Goal: Use online tool/utility: Utilize a website feature to perform a specific function

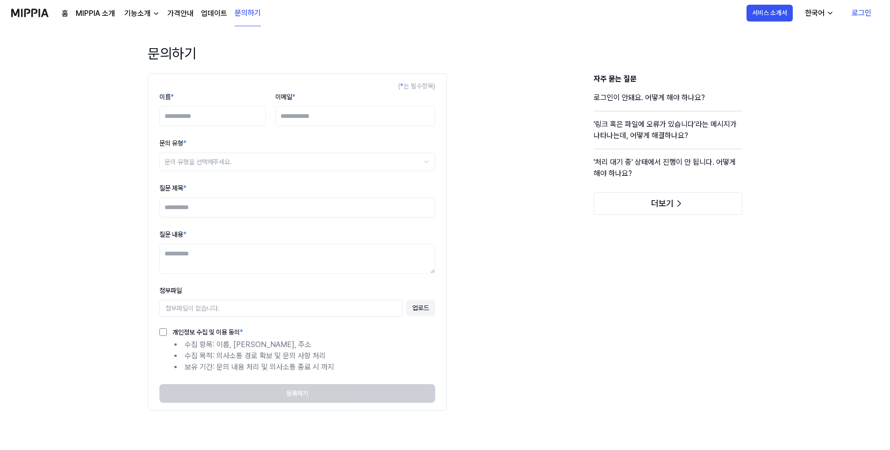
click at [39, 13] on img at bounding box center [29, 13] width 37 height 26
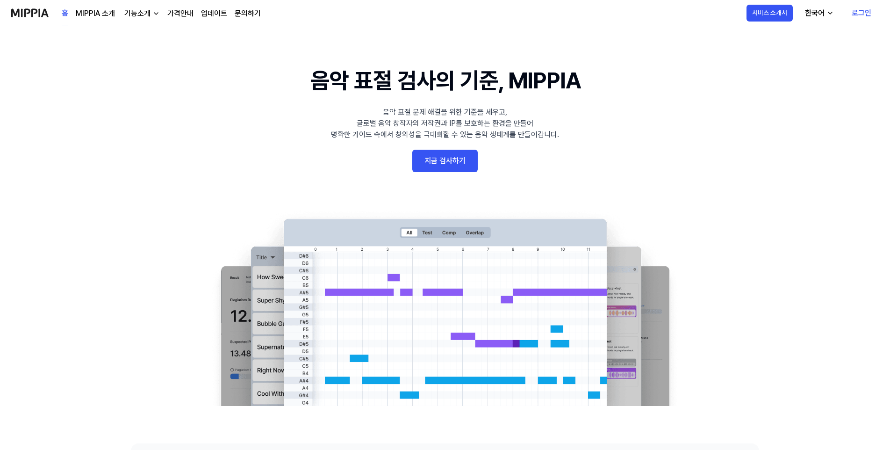
click at [443, 160] on link "지금 검사하기" at bounding box center [444, 161] width 65 height 22
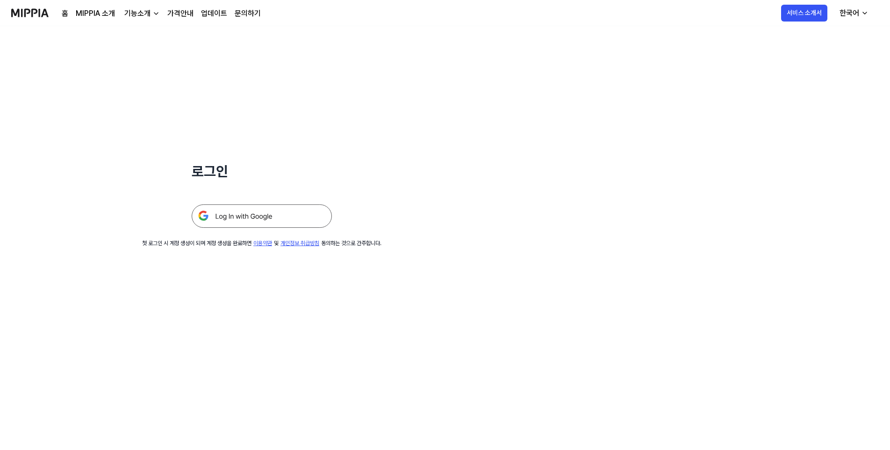
click at [270, 209] on img at bounding box center [262, 215] width 140 height 23
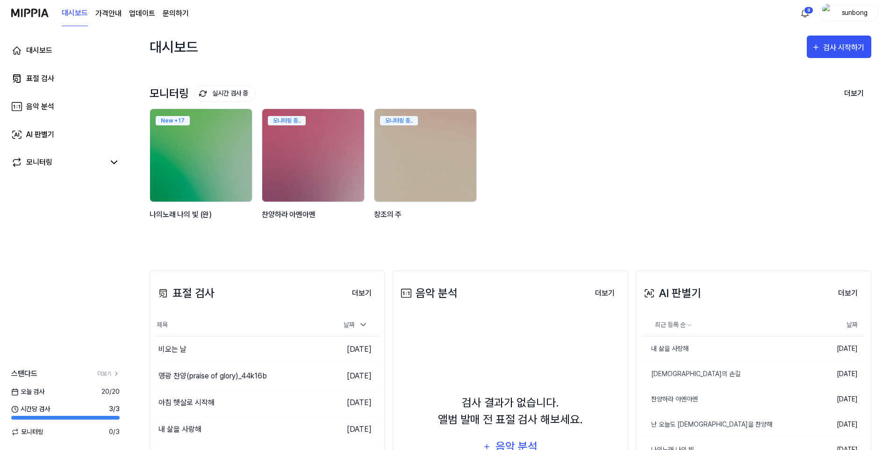
scroll to position [47, 0]
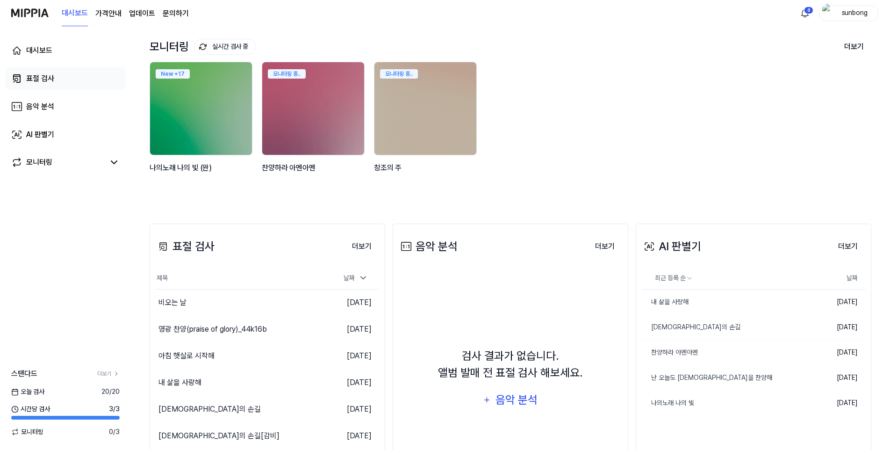
click at [34, 76] on div "표절 검사" at bounding box center [40, 78] width 28 height 11
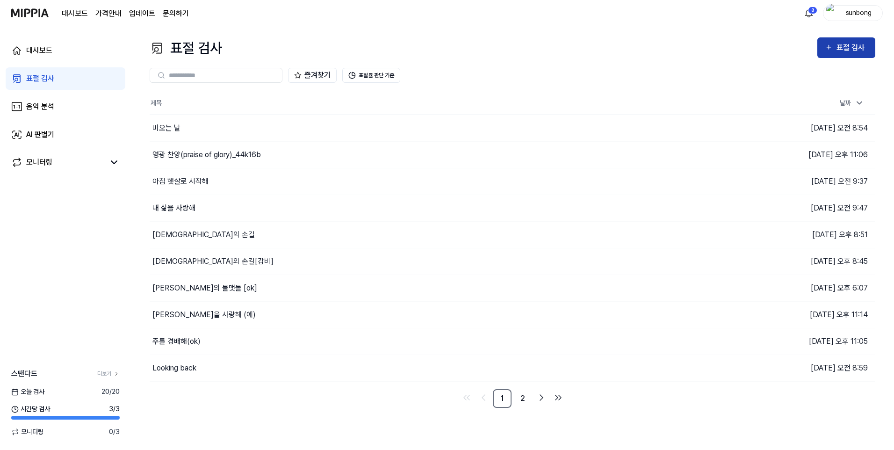
click at [838, 43] on div "표절 검사" at bounding box center [851, 48] width 31 height 12
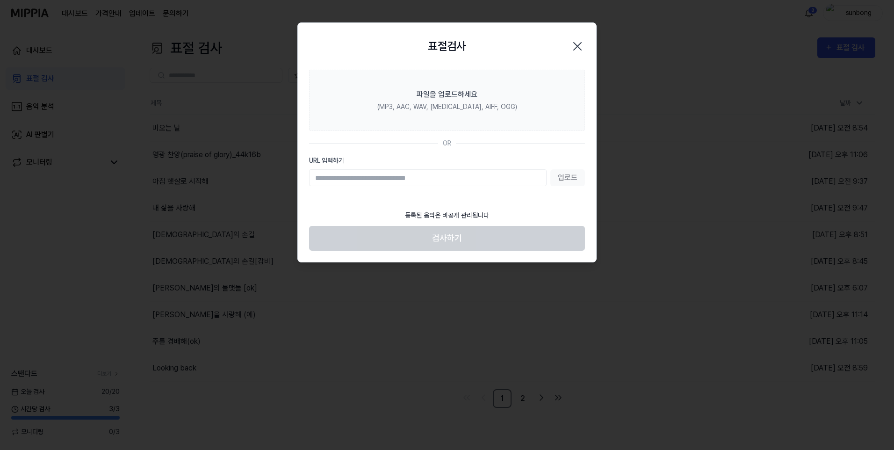
click at [434, 176] on input "URL 입력하기" at bounding box center [427, 177] width 237 height 17
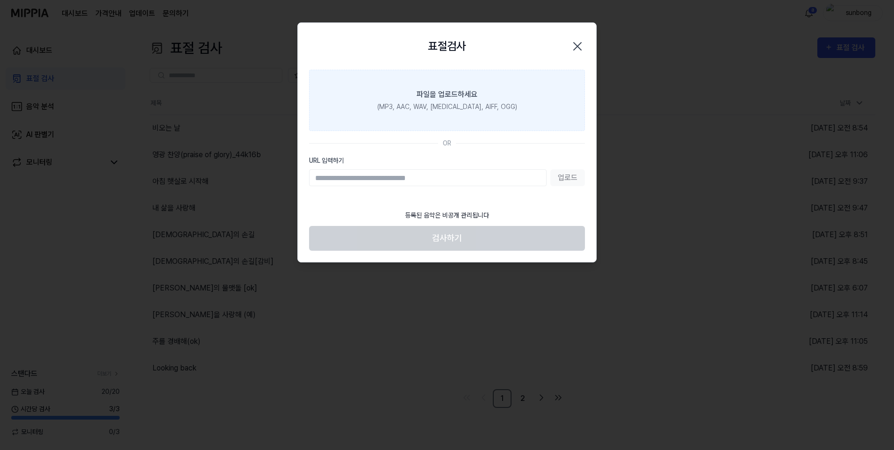
click at [454, 101] on label "파일을 업로드하세요 (MP3, AAC, WAV, [MEDICAL_DATA], AIFF, OGG)" at bounding box center [447, 100] width 276 height 61
click at [0, 0] on input "파일을 업로드하세요 (MP3, AAC, WAV, [MEDICAL_DATA], AIFF, OGG)" at bounding box center [0, 0] width 0 height 0
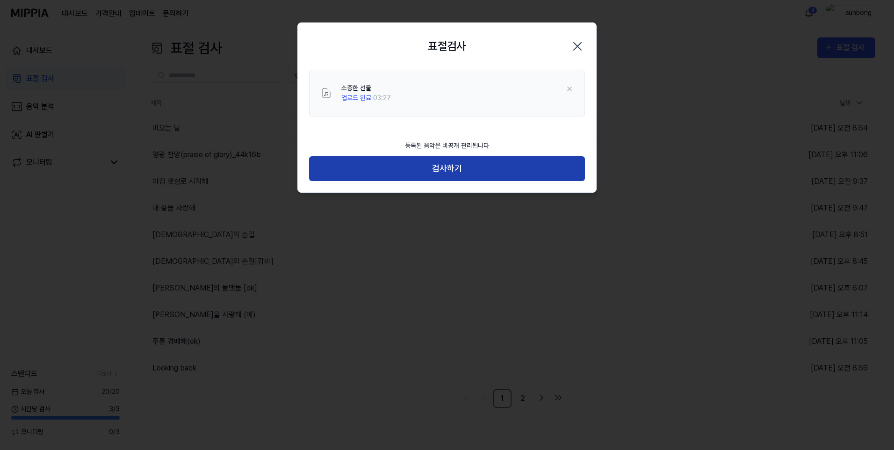
click at [440, 170] on button "검사하기" at bounding box center [447, 168] width 276 height 25
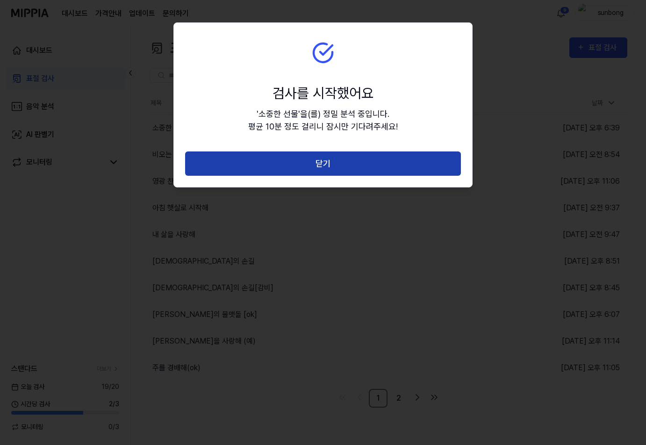
click at [338, 163] on button "닫기" at bounding box center [323, 163] width 276 height 25
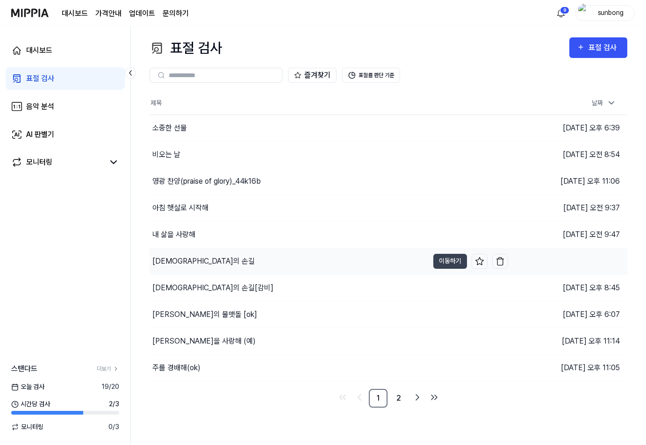
click at [174, 259] on div "[DEMOGRAPHIC_DATA]의 손길" at bounding box center [203, 261] width 102 height 11
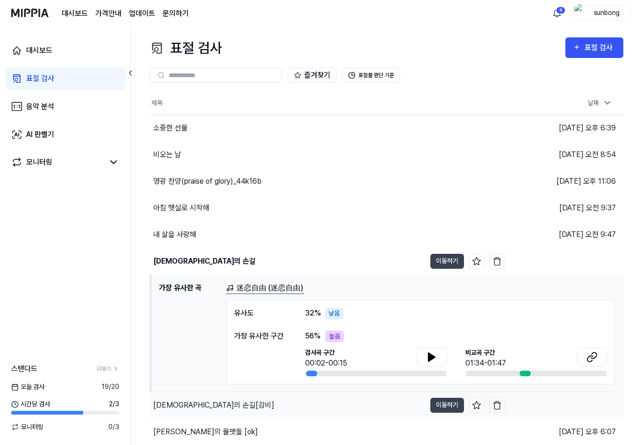
click at [185, 406] on div "[DEMOGRAPHIC_DATA]의 손길[감비]" at bounding box center [213, 405] width 121 height 11
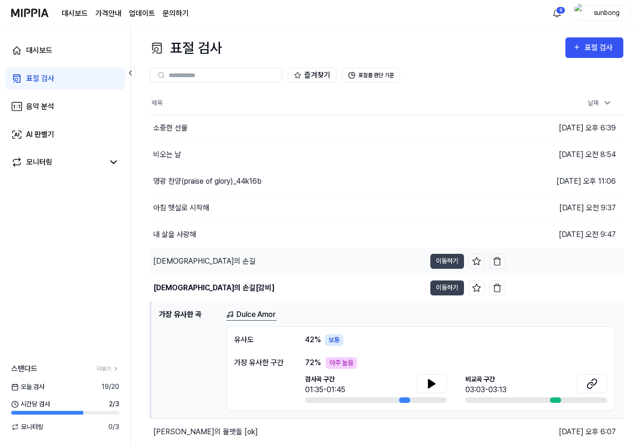
click at [178, 260] on div "[DEMOGRAPHIC_DATA]의 손길" at bounding box center [204, 261] width 102 height 11
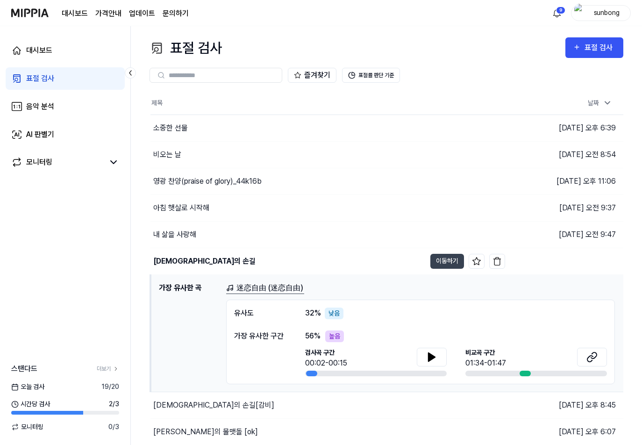
scroll to position [47, 0]
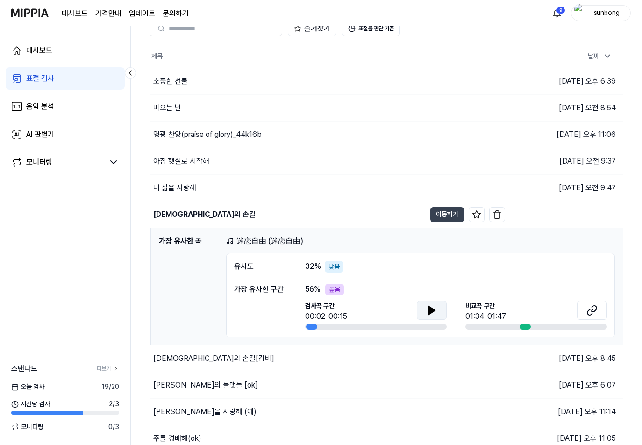
click at [433, 310] on icon at bounding box center [432, 310] width 7 height 8
click at [600, 309] on button at bounding box center [592, 310] width 30 height 19
click at [595, 309] on icon at bounding box center [592, 310] width 11 height 11
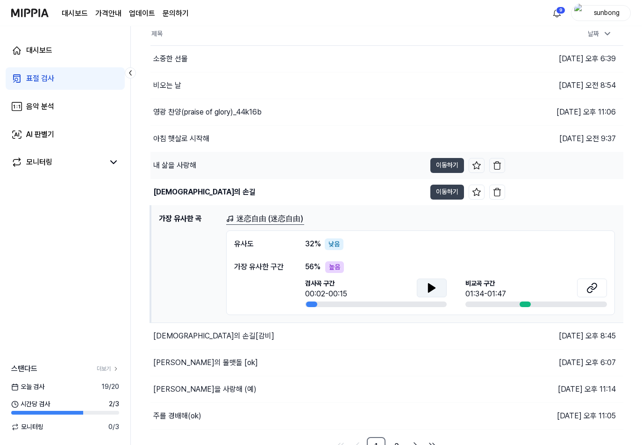
scroll to position [80, 0]
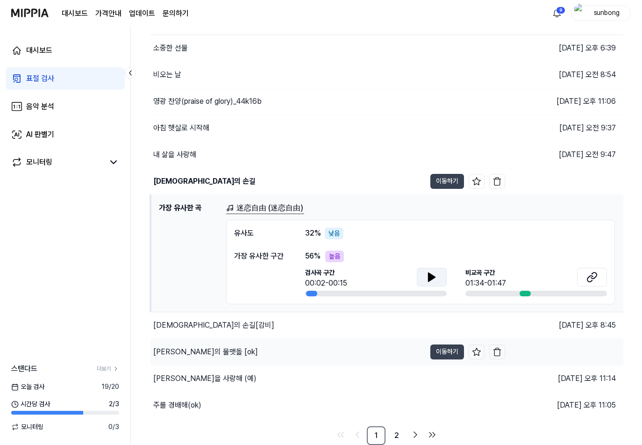
click at [191, 352] on div "[PERSON_NAME]의 물맷돌 [ok]" at bounding box center [205, 351] width 105 height 11
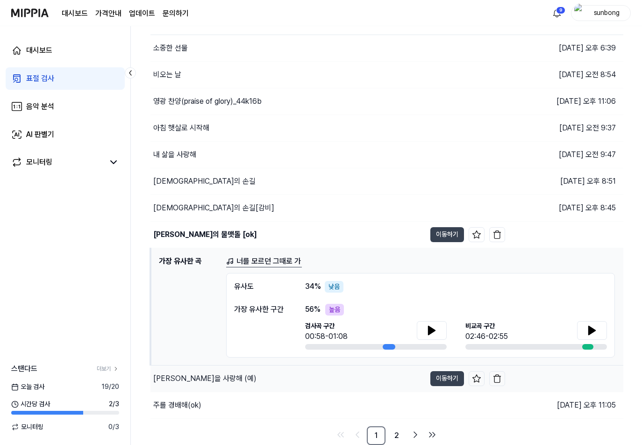
click at [194, 378] on div "[PERSON_NAME]을 사랑해 (예)" at bounding box center [204, 378] width 103 height 11
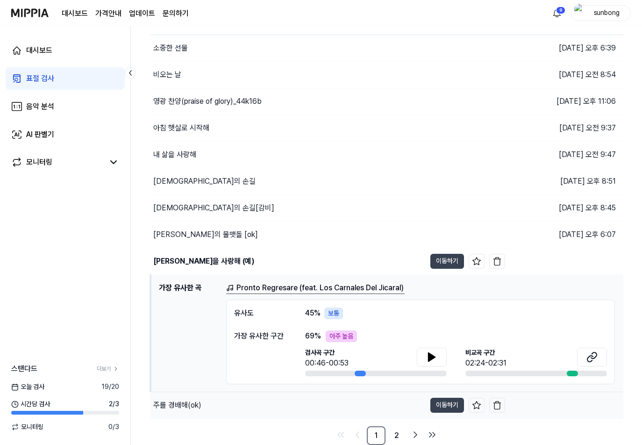
click at [182, 405] on div "주를 경배해(ok)" at bounding box center [177, 405] width 48 height 11
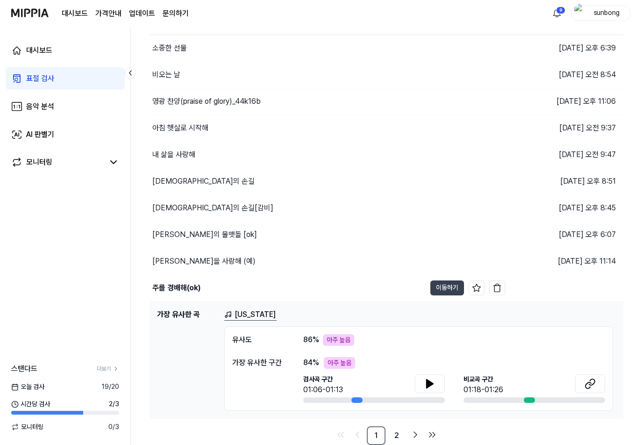
drag, startPoint x: 396, startPoint y: 433, endPoint x: 387, endPoint y: 356, distance: 78.2
click at [397, 432] on link "2" at bounding box center [397, 435] width 19 height 19
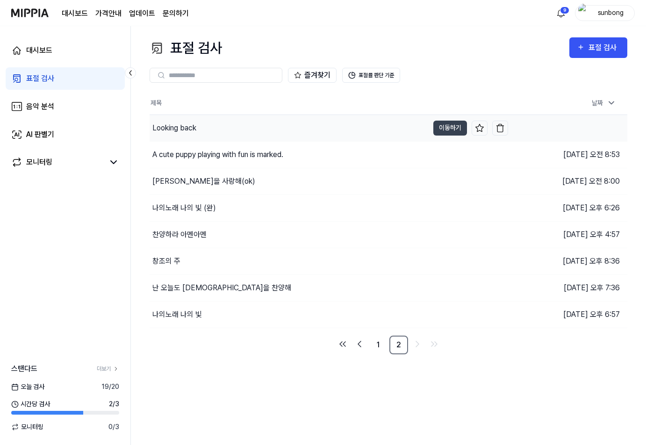
click at [180, 129] on div "Looking back" at bounding box center [174, 127] width 44 height 11
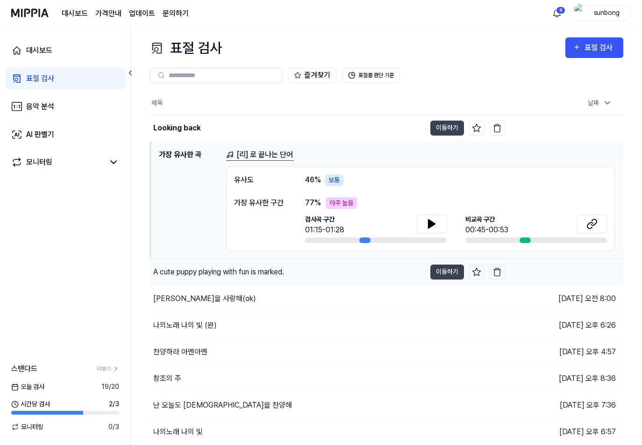
click at [222, 271] on div "A cute puppy playing with fun is marked." at bounding box center [218, 271] width 131 height 11
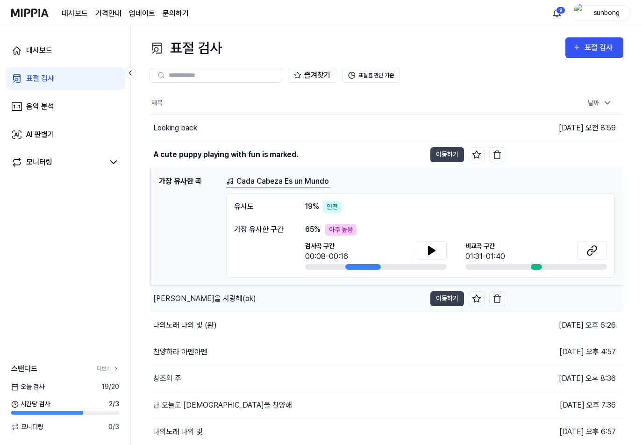
click at [194, 297] on div "[PERSON_NAME]을 사랑해(ok)" at bounding box center [204, 298] width 103 height 11
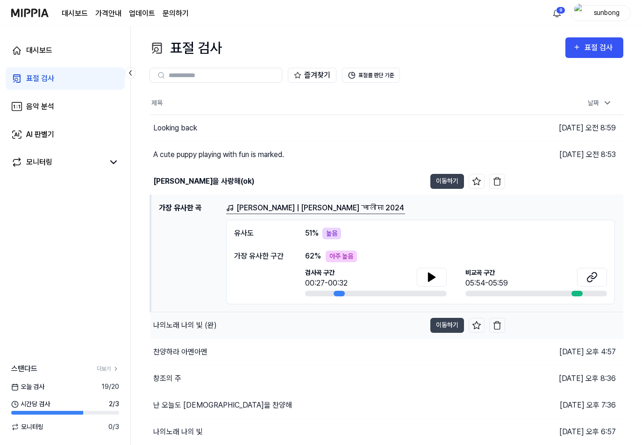
click at [188, 325] on div "나의노래 나의 빛 (완)" at bounding box center [185, 325] width 64 height 11
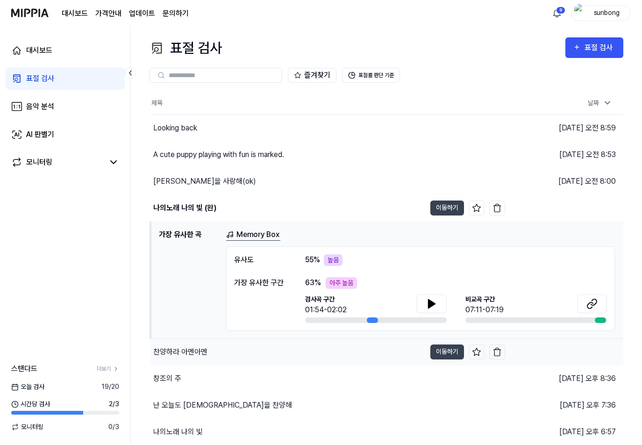
click at [181, 350] on div "찬양하라 아멘아멘" at bounding box center [180, 351] width 54 height 11
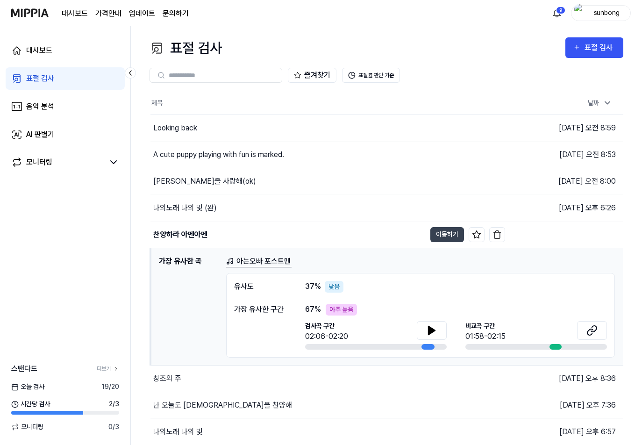
scroll to position [27, 0]
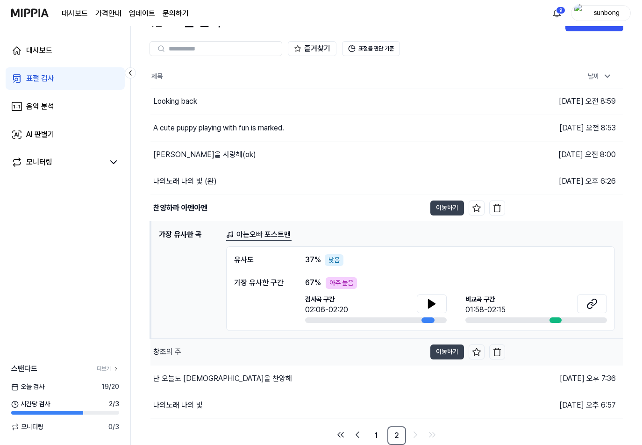
click at [172, 349] on div "창조의 주" at bounding box center [167, 351] width 28 height 11
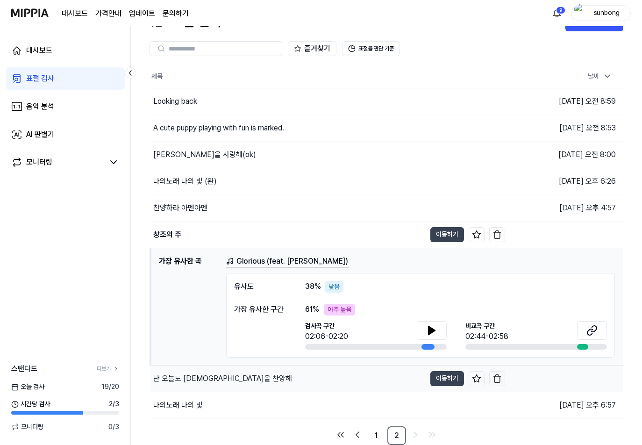
click at [205, 375] on div "난 오늘도 [DEMOGRAPHIC_DATA]을 찬양해" at bounding box center [222, 378] width 139 height 11
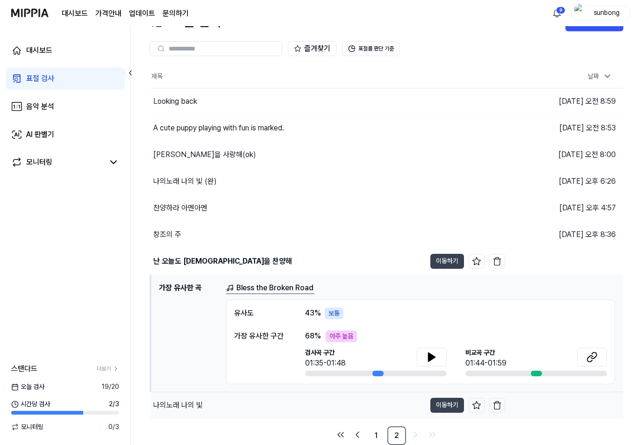
click at [188, 404] on div "나의노래 나의 빛" at bounding box center [178, 405] width 50 height 11
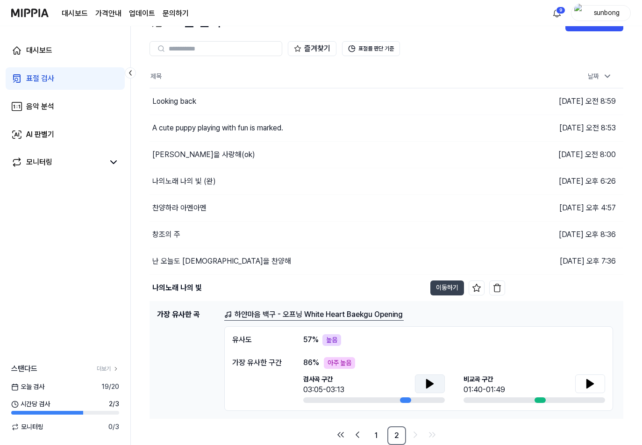
click at [430, 384] on icon at bounding box center [430, 384] width 7 height 8
click at [205, 180] on div "나의노래 나의 빛 (완)" at bounding box center [184, 181] width 64 height 11
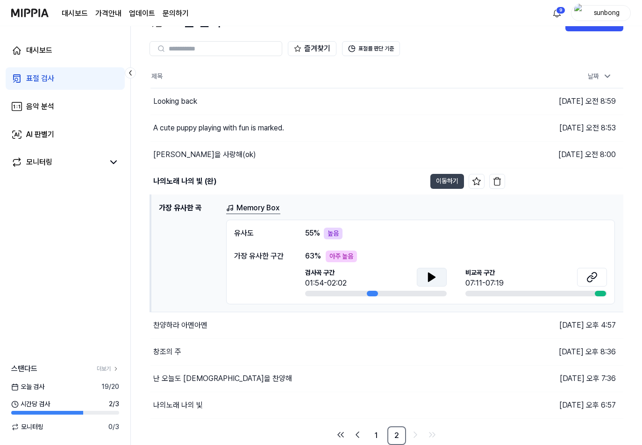
click at [431, 277] on icon at bounding box center [432, 277] width 7 height 8
click at [594, 274] on icon at bounding box center [592, 277] width 11 height 11
click at [187, 155] on div "[PERSON_NAME]을 사랑해(ok)" at bounding box center [204, 154] width 103 height 11
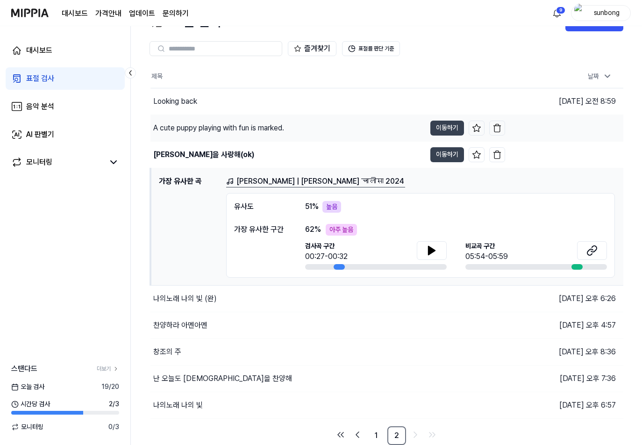
click at [203, 126] on div "A cute puppy playing with fun is marked." at bounding box center [218, 127] width 131 height 11
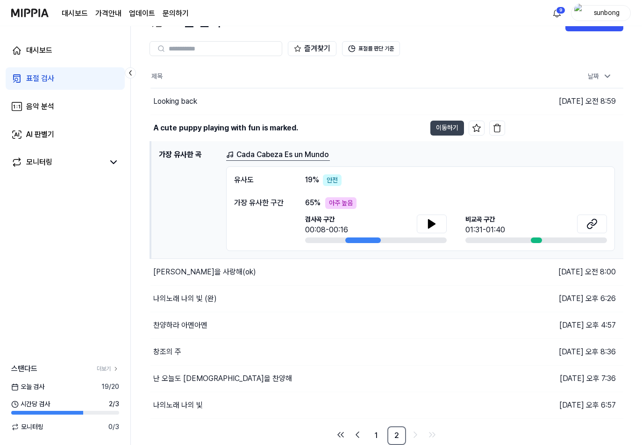
click at [192, 158] on h1 "가장 유사한 곡" at bounding box center [189, 200] width 60 height 102
click at [183, 156] on h1 "가장 유사한 곡" at bounding box center [189, 200] width 60 height 102
click at [225, 129] on div "A cute puppy playing with fun is marked." at bounding box center [225, 127] width 145 height 11
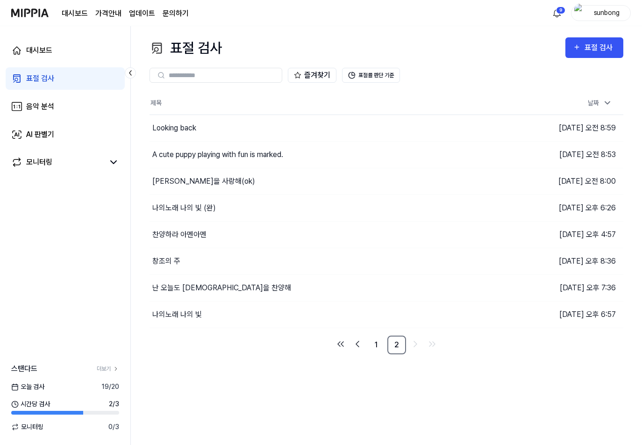
scroll to position [0, 0]
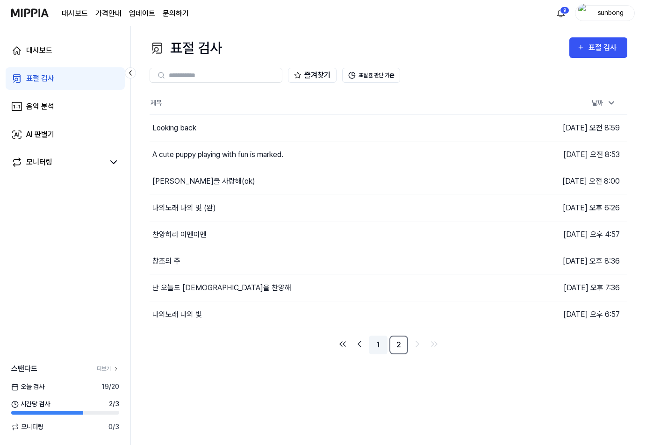
click at [381, 346] on link "1" at bounding box center [378, 345] width 19 height 19
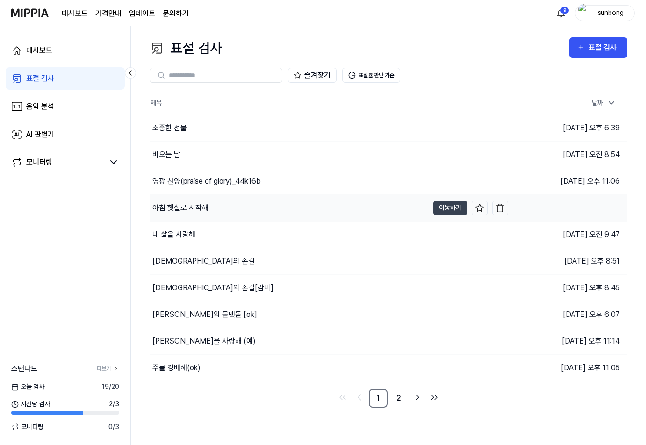
click at [193, 208] on div "아침 햇살로 시작해" at bounding box center [180, 207] width 56 height 11
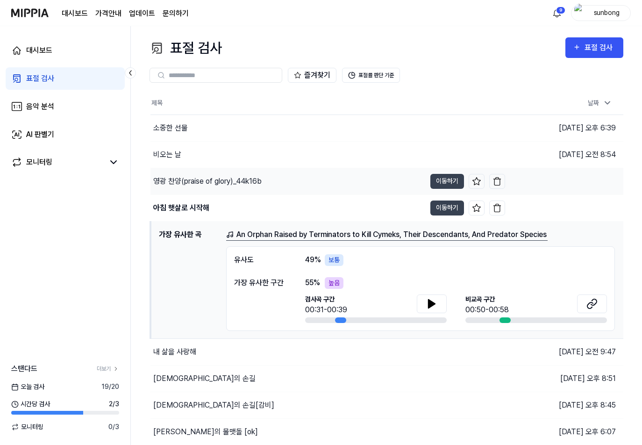
click at [186, 181] on div "영광 찬양(praise of glory)_44k16b" at bounding box center [207, 181] width 108 height 11
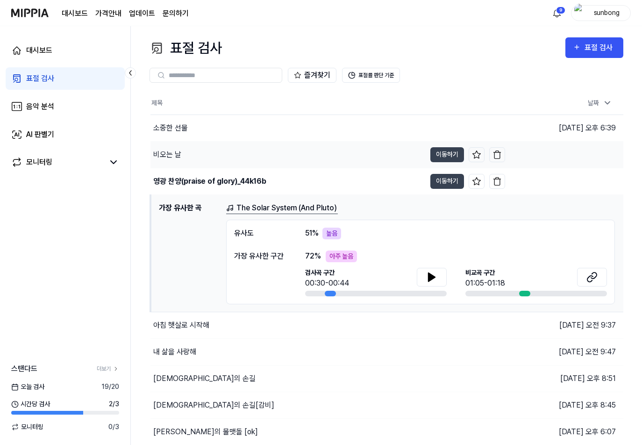
click at [171, 156] on div "비오는 날" at bounding box center [167, 154] width 28 height 11
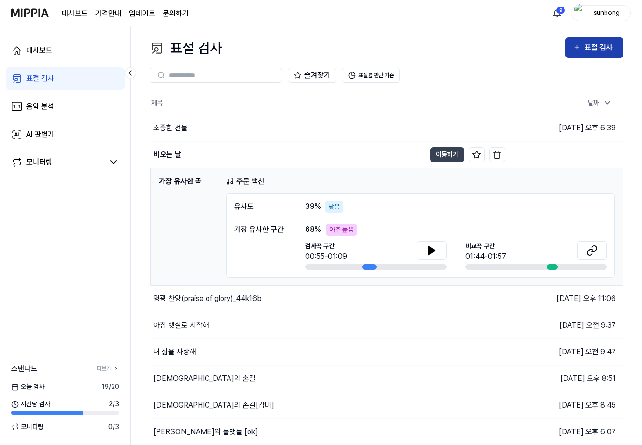
click at [593, 45] on div "표절 검사" at bounding box center [600, 48] width 31 height 12
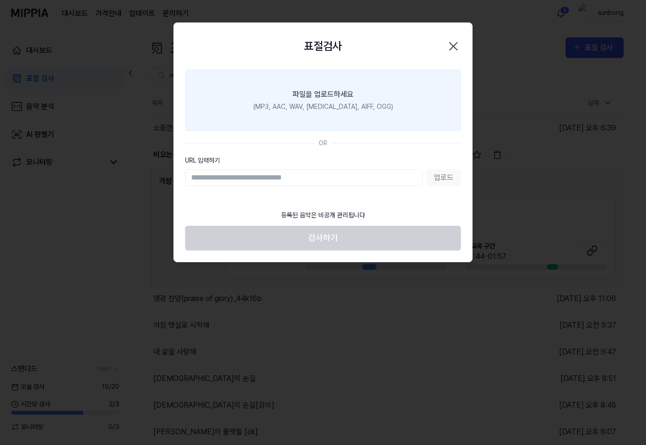
click at [324, 102] on div "(MP3, AAC, WAV, [MEDICAL_DATA], AIFF, OGG)" at bounding box center [323, 107] width 140 height 10
click at [0, 0] on input "파일을 업로드하세요 (MP3, AAC, WAV, [MEDICAL_DATA], AIFF, OGG)" at bounding box center [0, 0] width 0 height 0
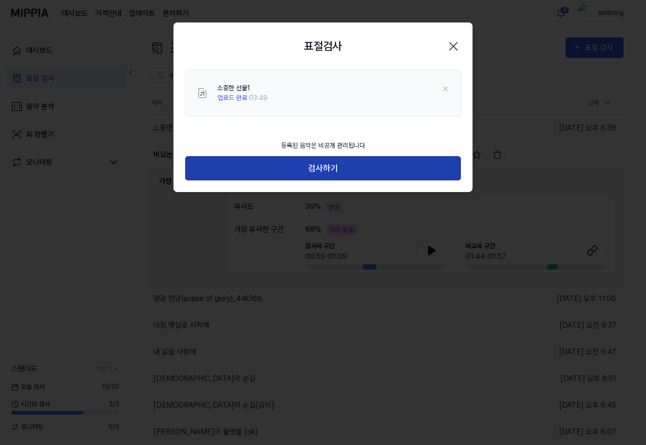
click at [333, 169] on button "검사하기" at bounding box center [323, 168] width 276 height 25
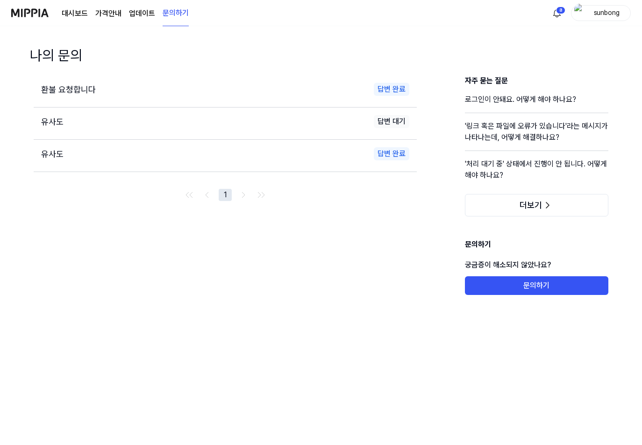
click at [28, 11] on img at bounding box center [29, 13] width 37 height 26
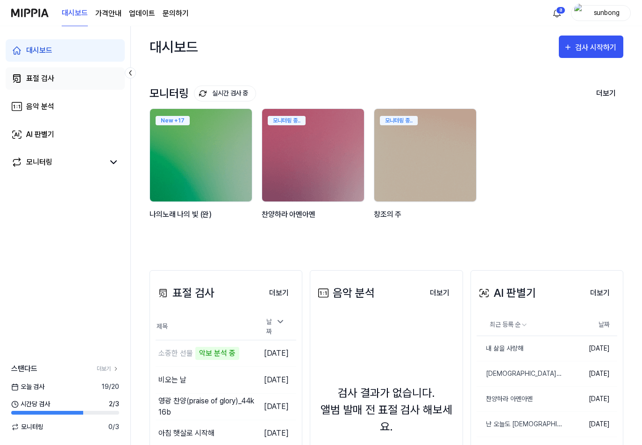
click at [45, 79] on div "표절 검사" at bounding box center [40, 78] width 28 height 11
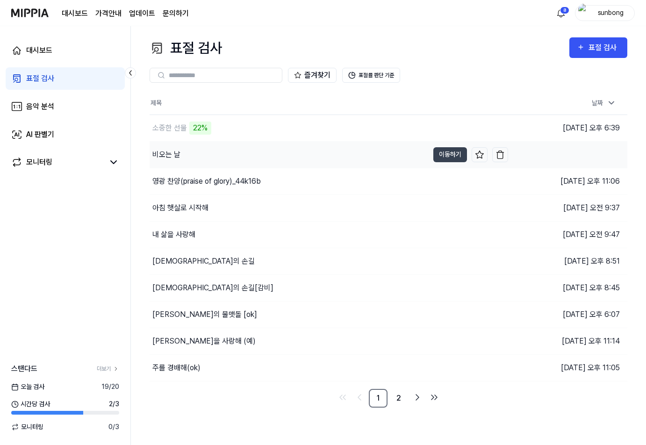
click at [172, 155] on div "비오는 날" at bounding box center [166, 154] width 28 height 11
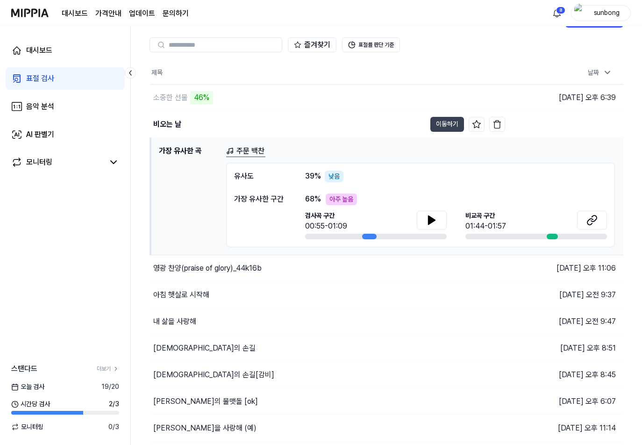
scroll to position [47, 0]
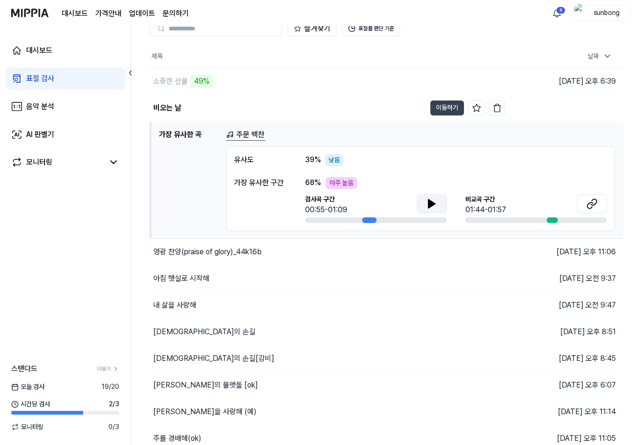
click at [429, 203] on icon at bounding box center [432, 204] width 7 height 8
click at [429, 202] on icon at bounding box center [432, 204] width 7 height 8
click at [429, 202] on icon at bounding box center [430, 203] width 2 height 7
click at [591, 202] on icon at bounding box center [591, 205] width 6 height 6
click at [435, 201] on icon at bounding box center [431, 203] width 11 height 11
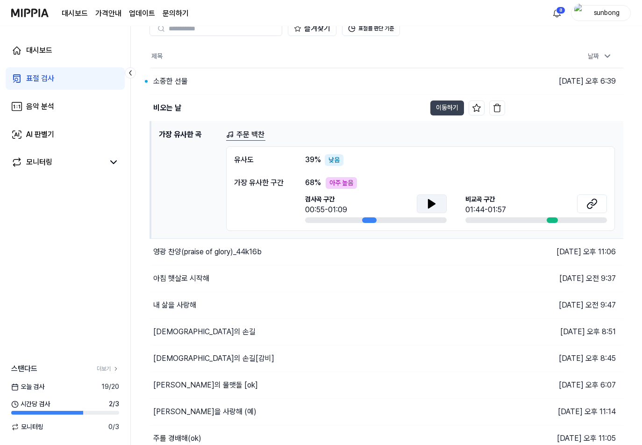
click at [430, 203] on icon at bounding box center [432, 204] width 7 height 8
click at [428, 204] on icon at bounding box center [431, 203] width 11 height 11
click at [165, 104] on div "비오는 날" at bounding box center [167, 107] width 28 height 11
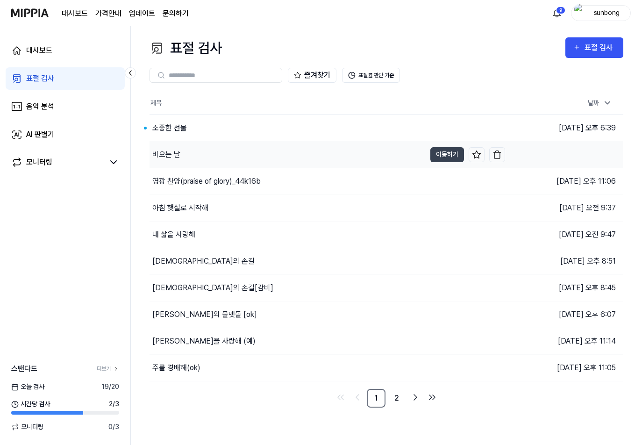
scroll to position [0, 0]
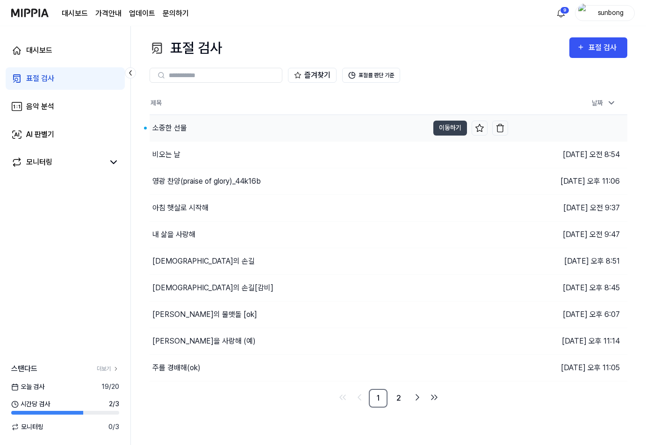
click at [161, 128] on div "소중한 선물" at bounding box center [169, 127] width 35 height 11
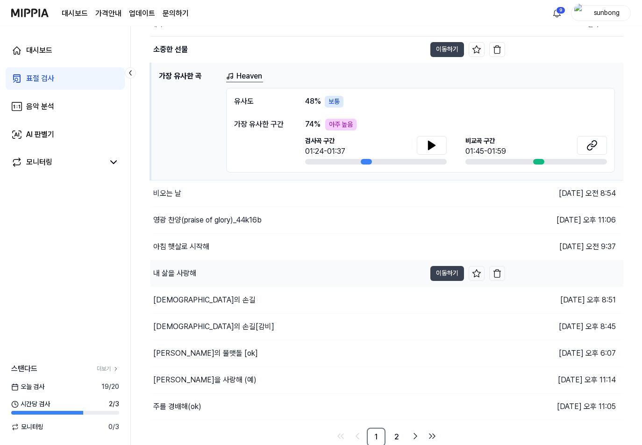
scroll to position [80, 0]
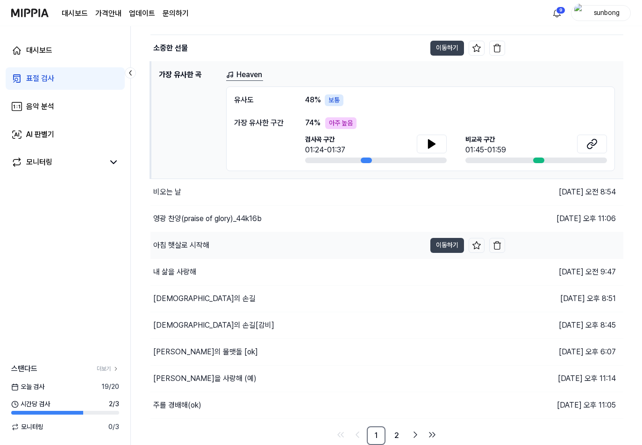
click at [189, 246] on div "아침 햇살로 시작해" at bounding box center [181, 245] width 56 height 11
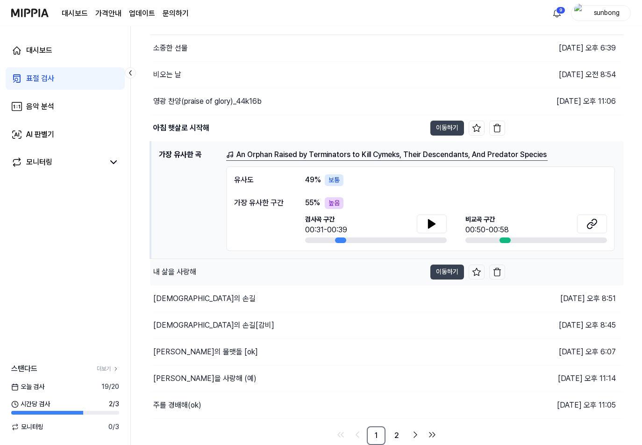
click at [180, 270] on div "내 삶을 사랑해" at bounding box center [174, 271] width 43 height 11
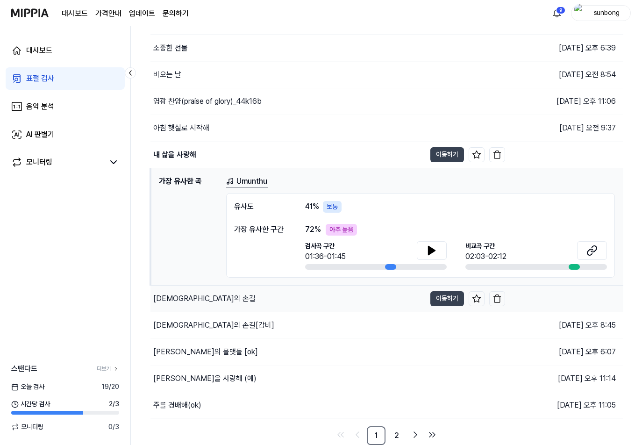
click at [167, 299] on div "[DEMOGRAPHIC_DATA]의 손길" at bounding box center [204, 298] width 102 height 11
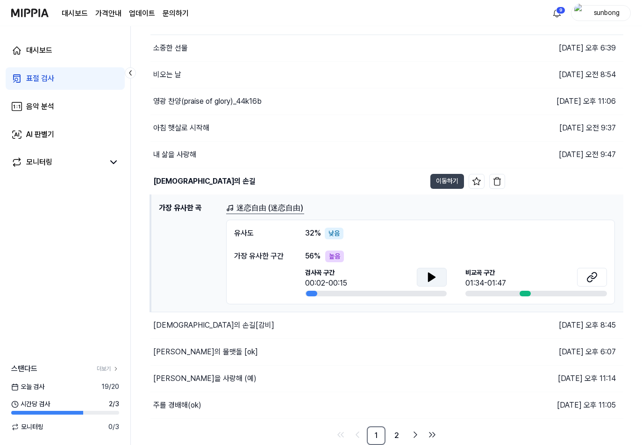
click at [435, 276] on icon at bounding box center [431, 277] width 11 height 11
click at [40, 74] on div "표절 검사" at bounding box center [40, 78] width 28 height 11
